Goal: Contribute content

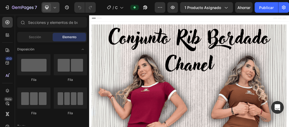
click at [52, 6] on icon at bounding box center [54, 7] width 5 height 5
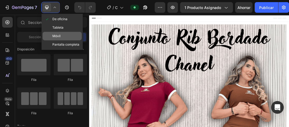
click at [62, 40] on div "Móvil" at bounding box center [62, 44] width 39 height 8
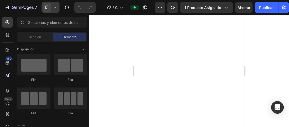
scroll to position [702, 0]
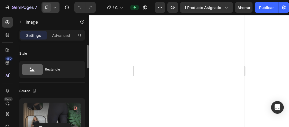
click at [55, 115] on label at bounding box center [52, 118] width 57 height 33
click at [55, 123] on input "file" at bounding box center [52, 127] width 36 height 9
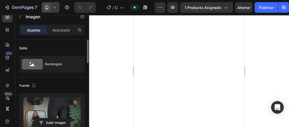
click at [55, 114] on label at bounding box center [52, 113] width 57 height 33
click at [55, 118] on input "file" at bounding box center [52, 122] width 36 height 9
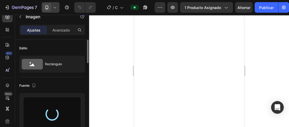
type input "[URL][DOMAIN_NAME]"
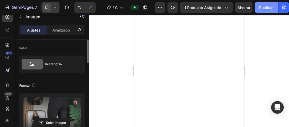
click at [273, 11] on button "Publicar" at bounding box center [266, 7] width 24 height 11
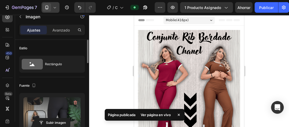
scroll to position [51, 0]
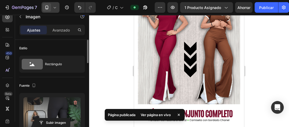
click at [195, 32] on img at bounding box center [189, 41] width 102 height 125
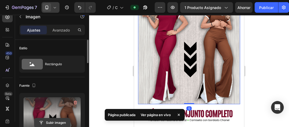
click at [48, 118] on input "file" at bounding box center [52, 122] width 36 height 9
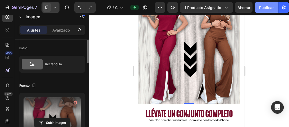
click at [262, 9] on font "Publicar" at bounding box center [266, 7] width 15 height 4
click at [262, 9] on button "Publicar" at bounding box center [266, 7] width 24 height 11
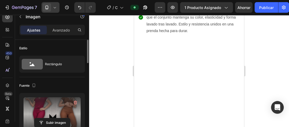
scroll to position [912, 0]
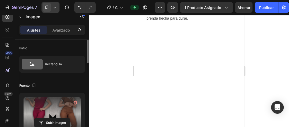
click at [257, 64] on div at bounding box center [189, 71] width 200 height 112
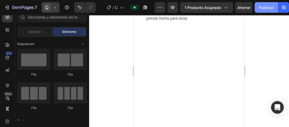
click at [265, 8] on font "Publicar" at bounding box center [266, 7] width 15 height 4
